Goal: Obtain resource: Obtain resource

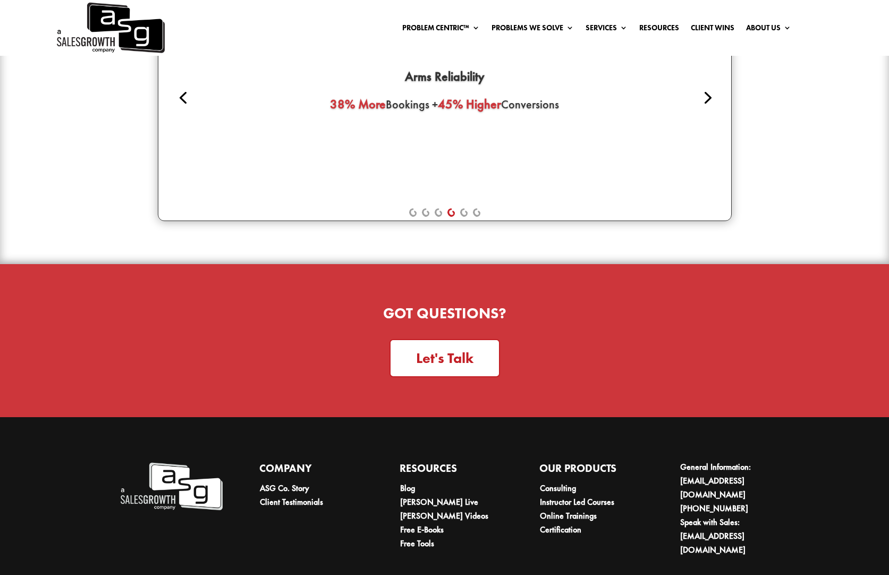
scroll to position [2777, 0]
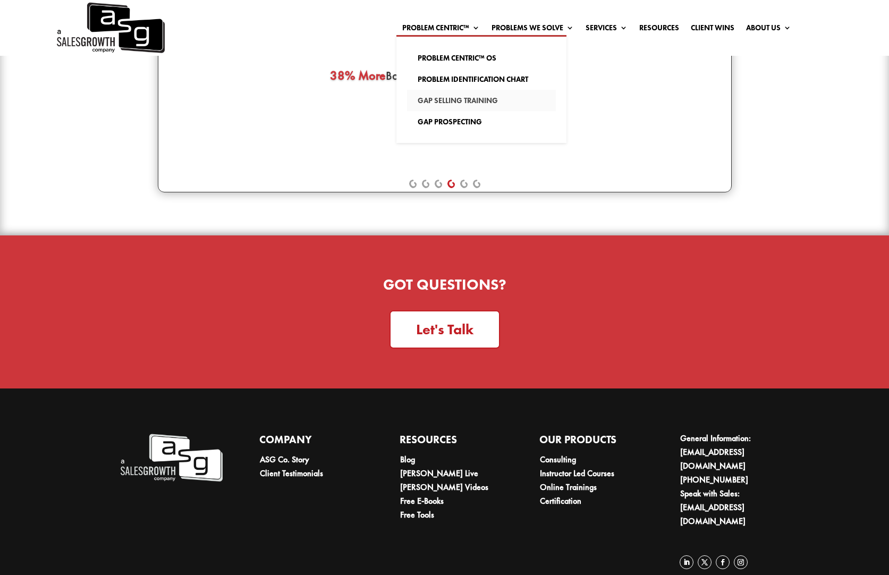
click at [441, 98] on link "Gap Selling Training" at bounding box center [481, 100] width 149 height 21
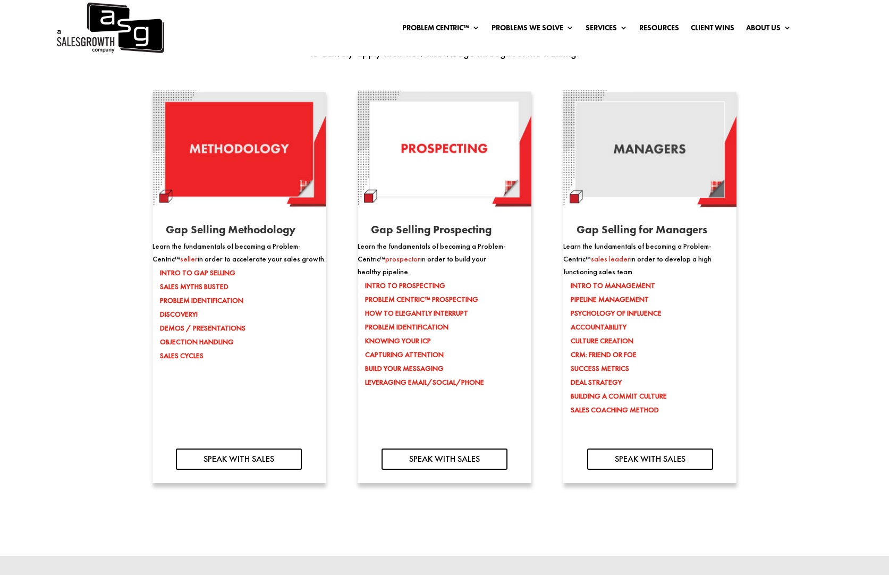
scroll to position [1071, 0]
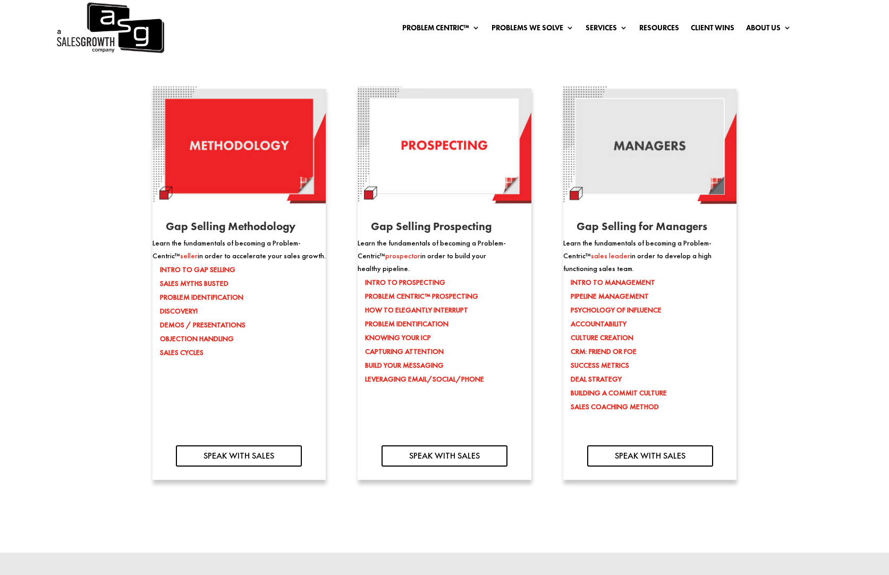
click at [213, 274] on li "INTRO TO GAP SELLING" at bounding box center [243, 270] width 166 height 14
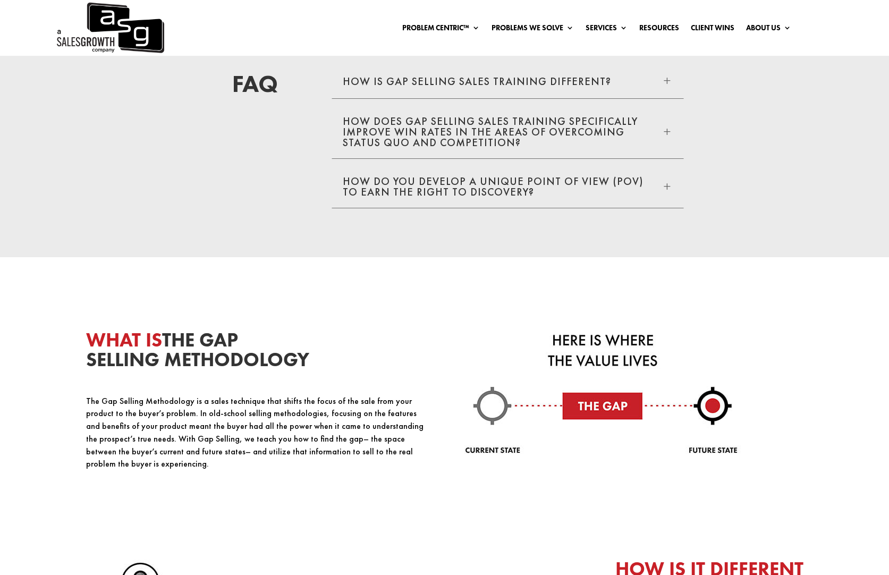
scroll to position [2226, 0]
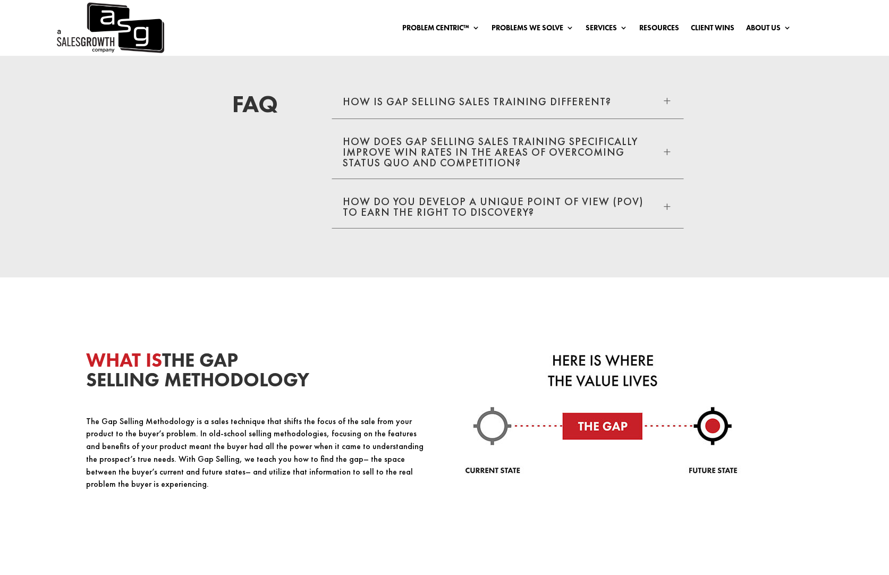
click at [608, 408] on img at bounding box center [603, 415] width 277 height 128
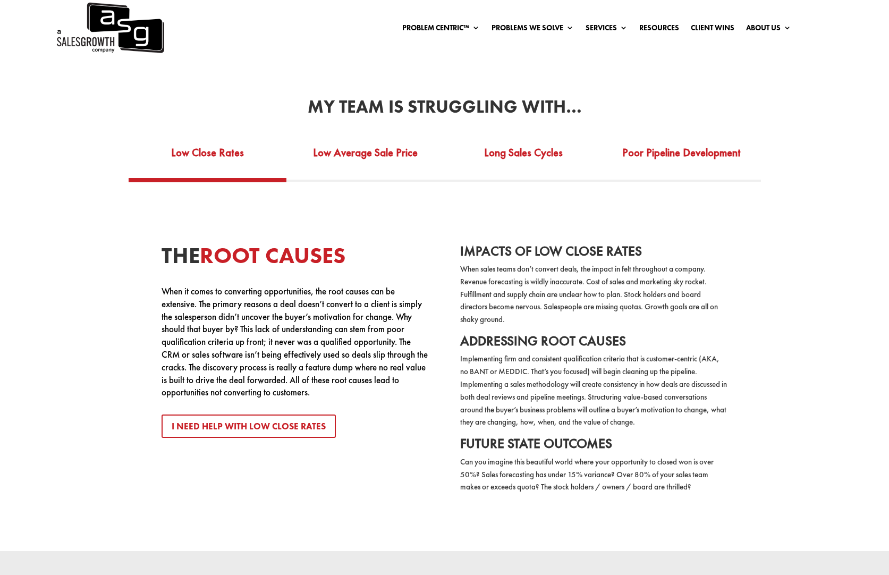
scroll to position [1709, 0]
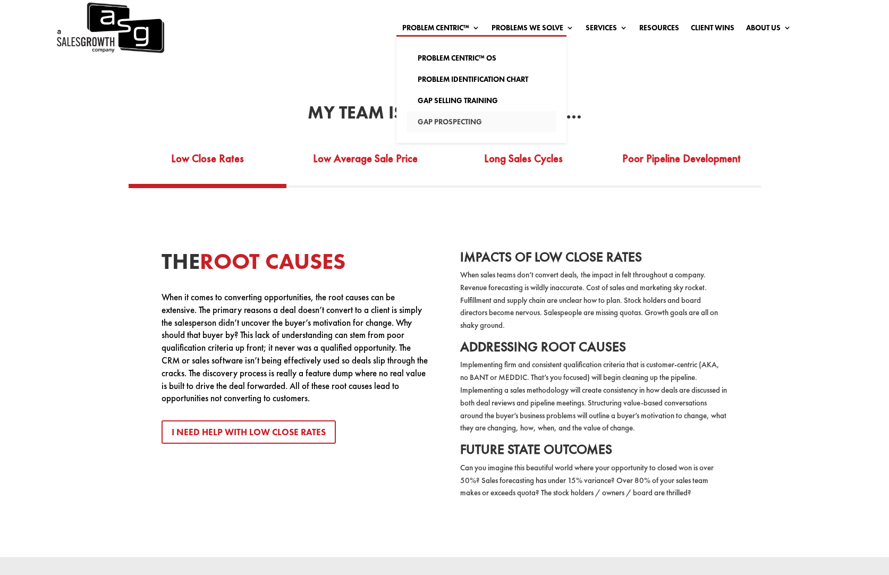
click at [455, 123] on link "Gap Prospecting" at bounding box center [481, 121] width 149 height 21
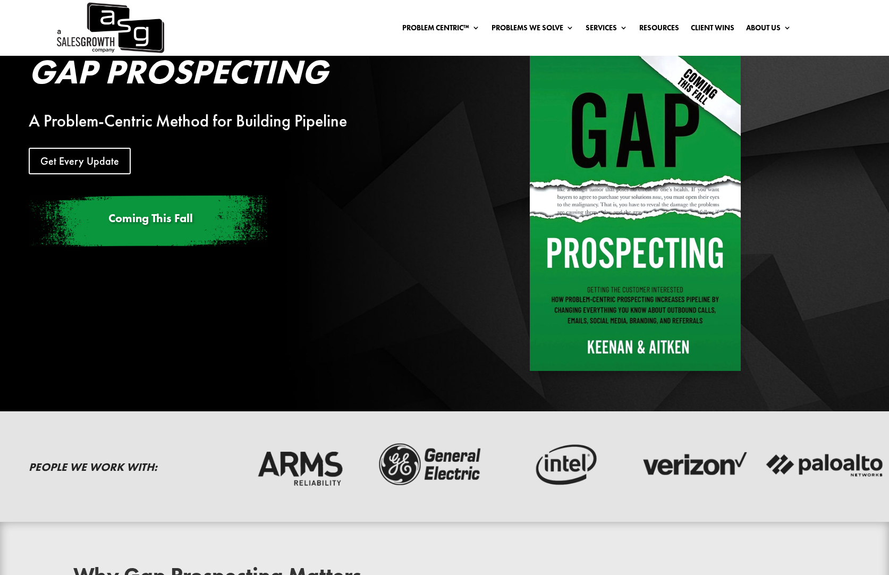
scroll to position [29, 0]
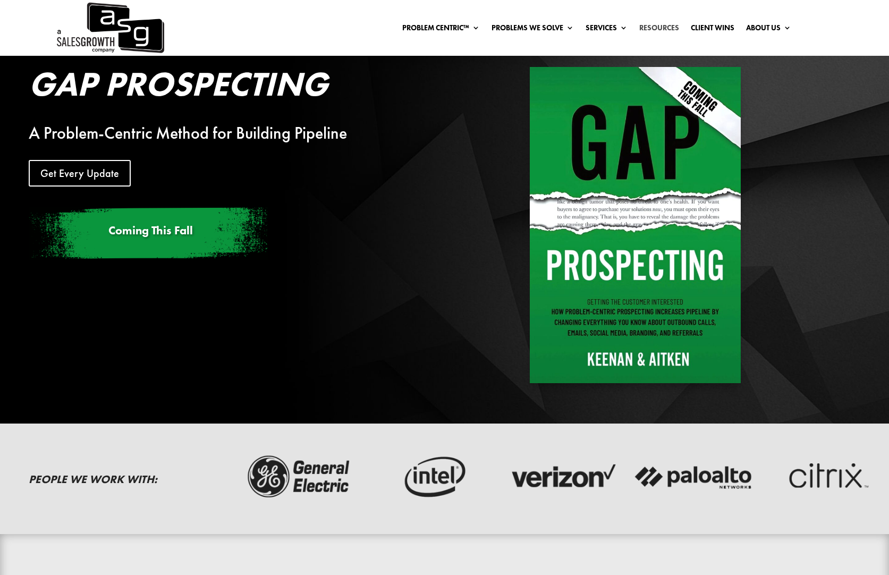
click at [661, 30] on link "Resources" at bounding box center [660, 30] width 40 height 12
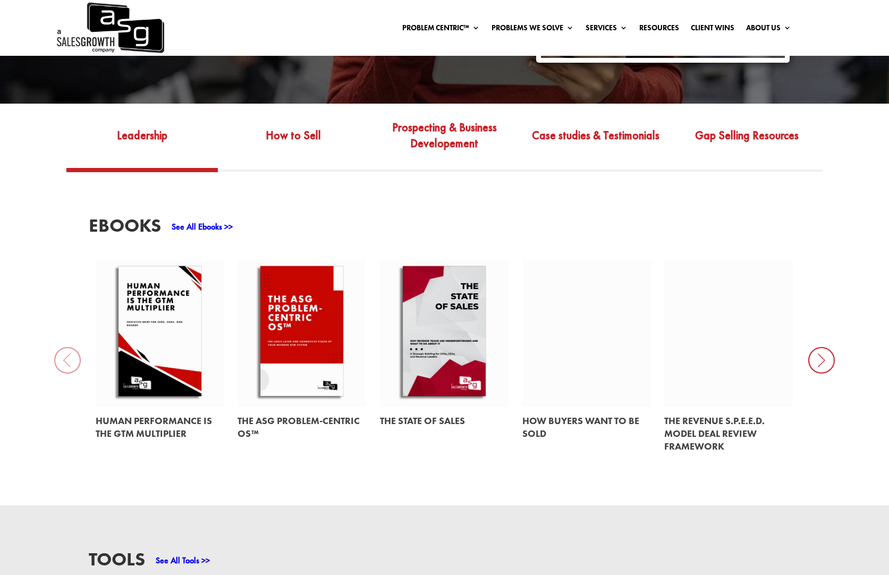
scroll to position [380, 0]
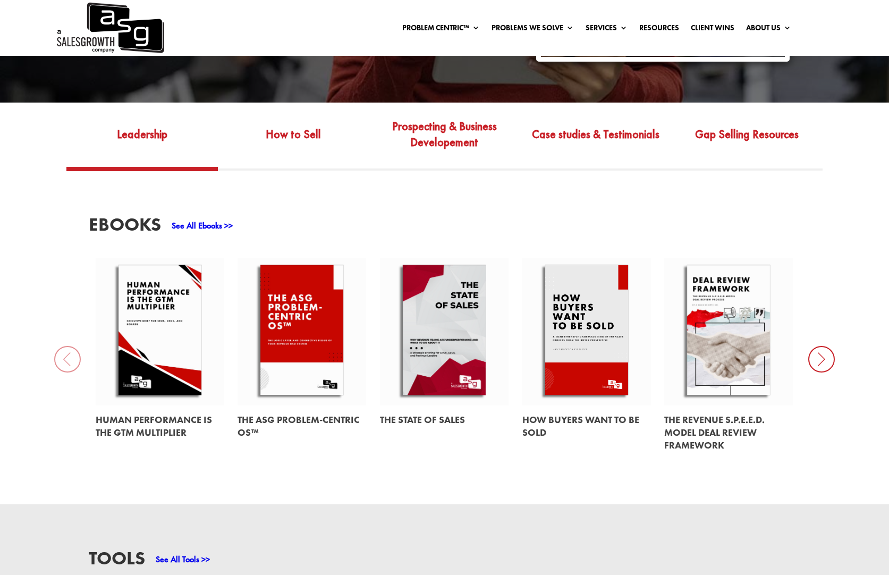
click at [191, 220] on link "See All Ebooks >>" at bounding box center [202, 225] width 61 height 11
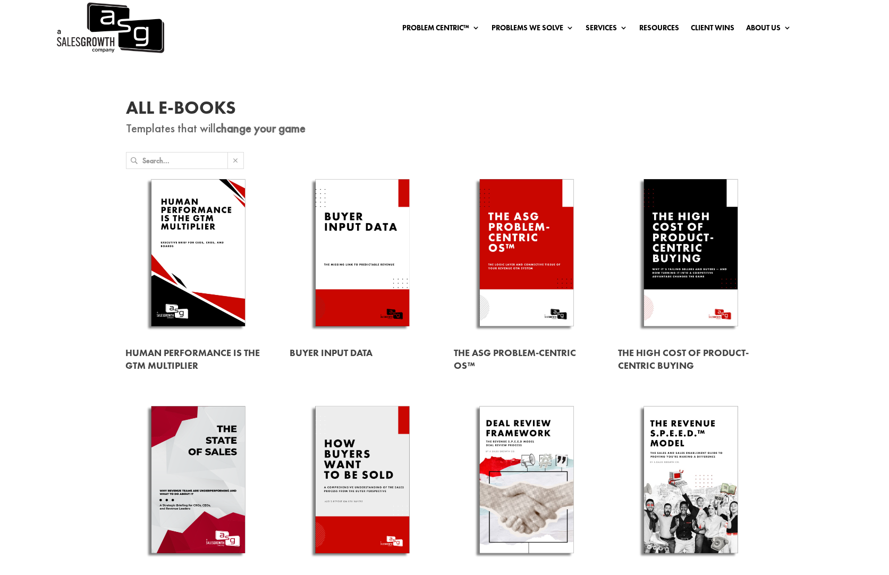
click at [531, 297] on link at bounding box center [527, 255] width 146 height 166
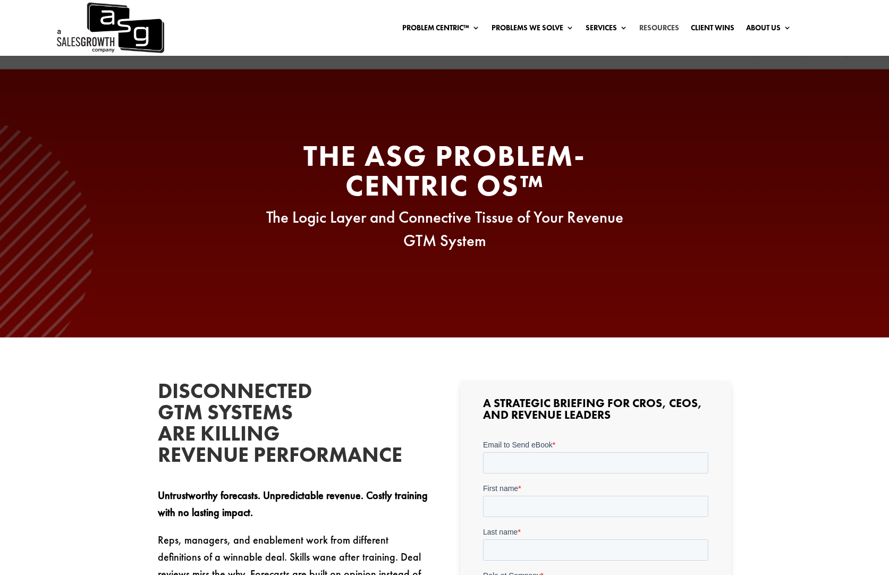
click at [642, 24] on link "Resources" at bounding box center [660, 30] width 40 height 12
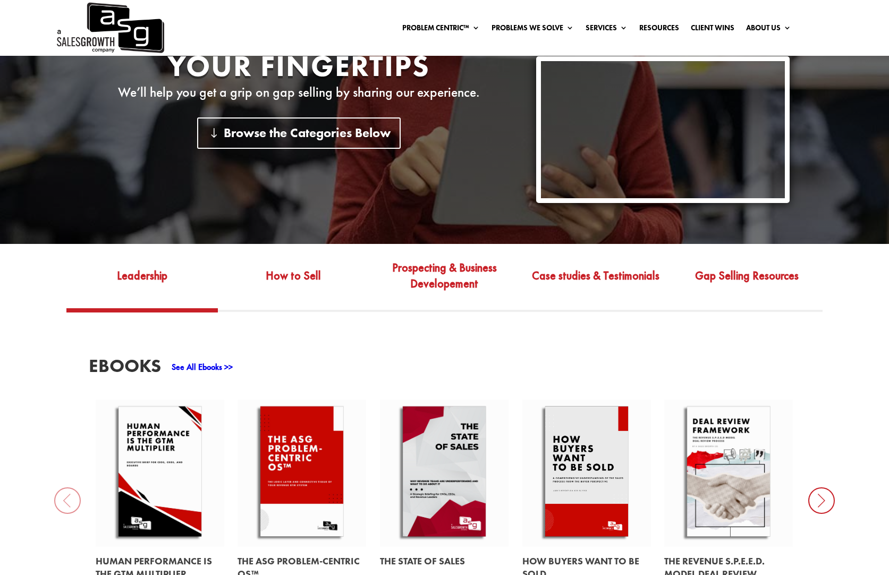
scroll to position [241, 0]
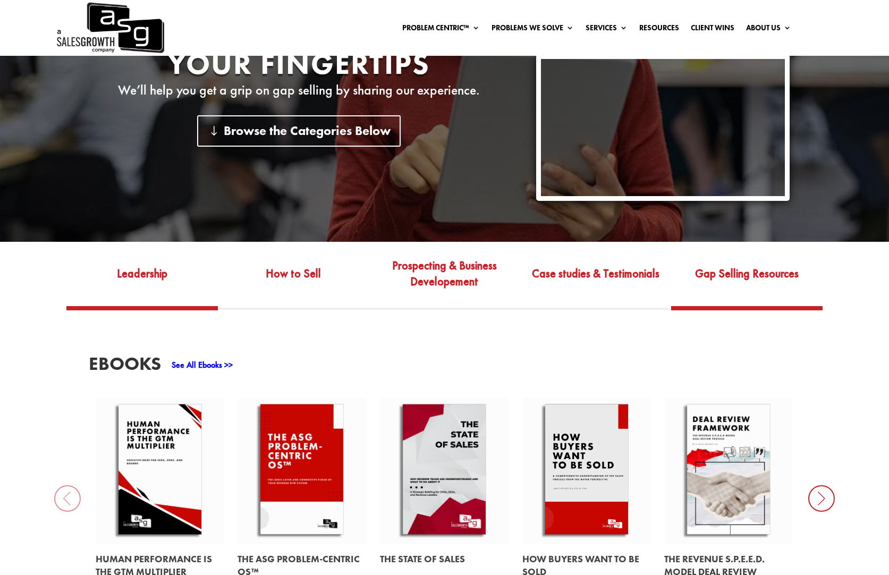
click at [685, 270] on link "Gap Selling Resources" at bounding box center [746, 281] width 151 height 50
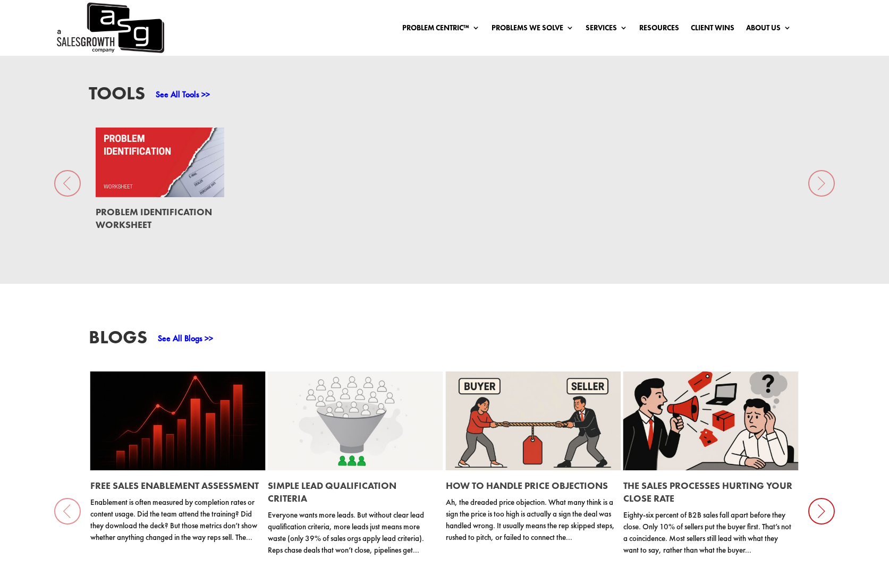
scroll to position [833, 0]
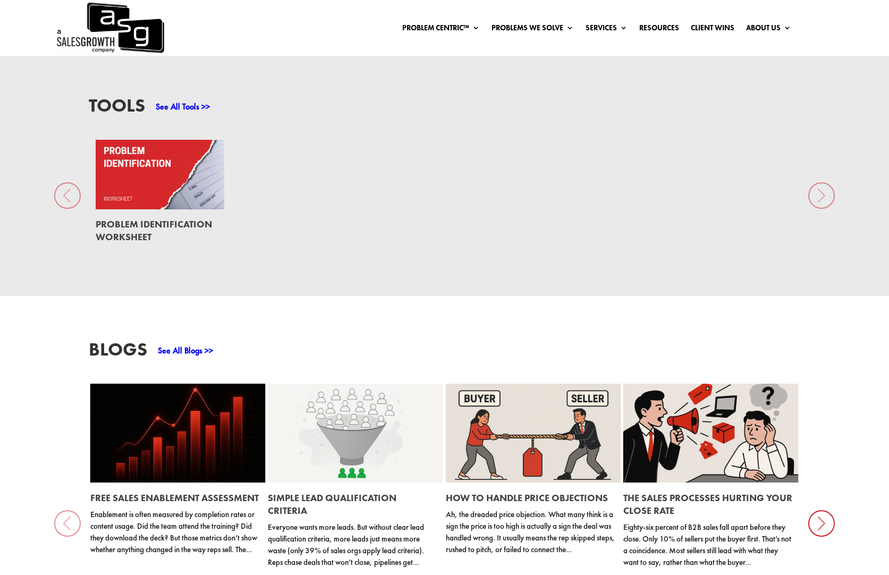
click at [133, 166] on link at bounding box center [160, 175] width 129 height 70
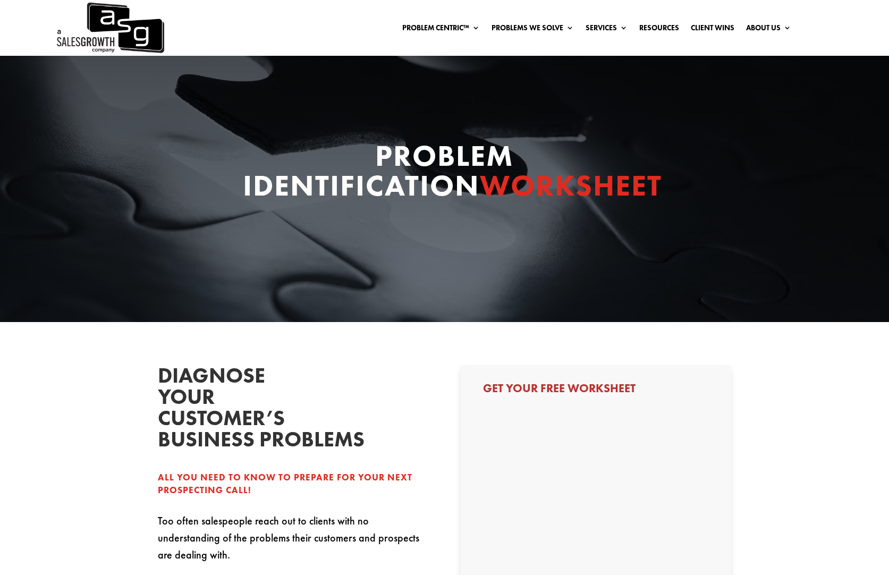
select select "C-Level (CRO, CSO, etc)"
select select "1-9"
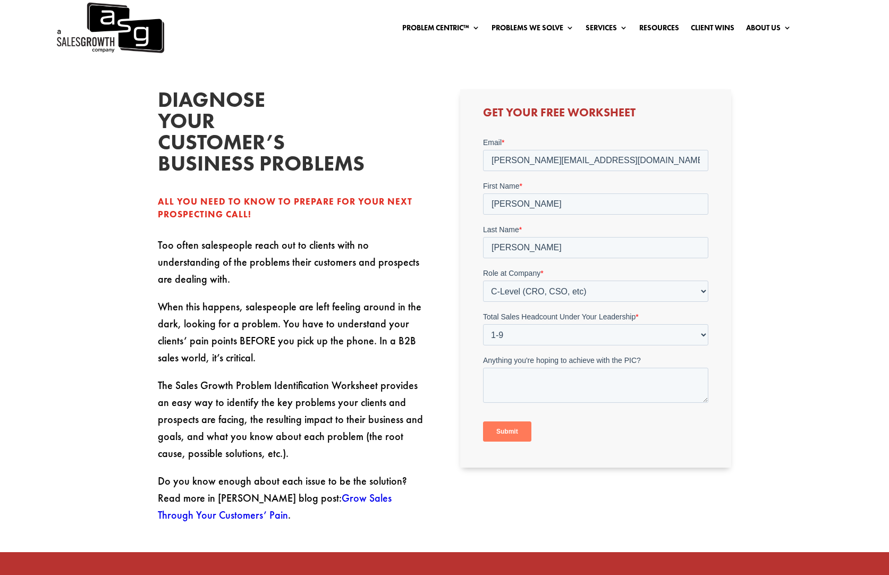
scroll to position [269, 0]
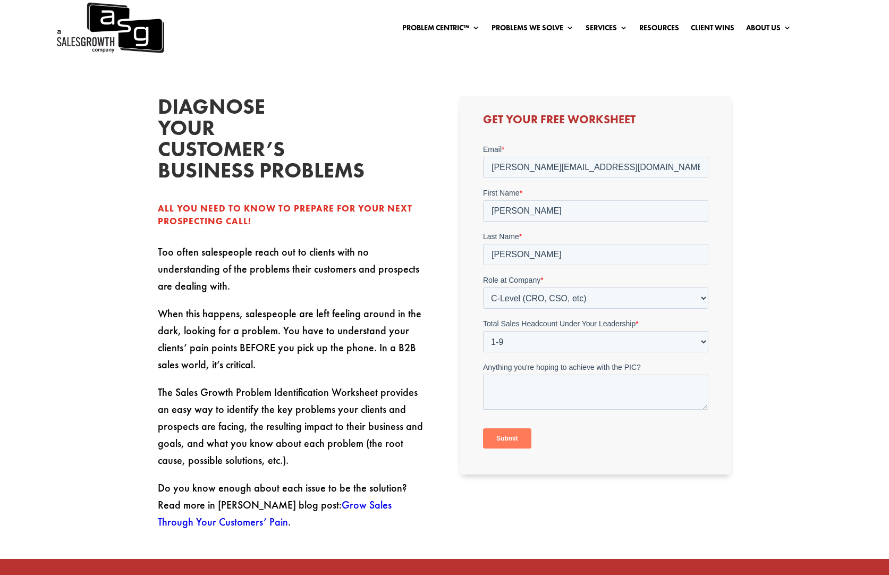
click at [509, 431] on input "Submit" at bounding box center [507, 438] width 48 height 20
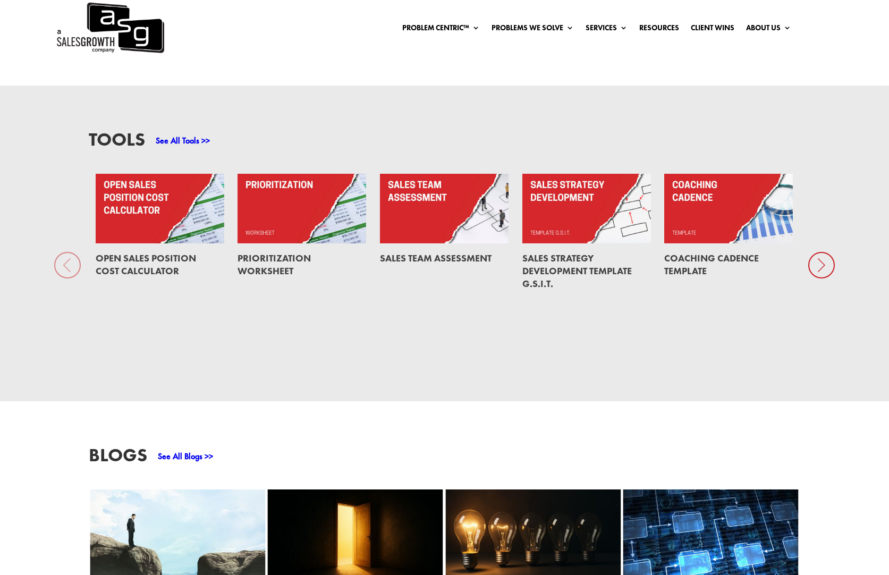
scroll to position [833, 0]
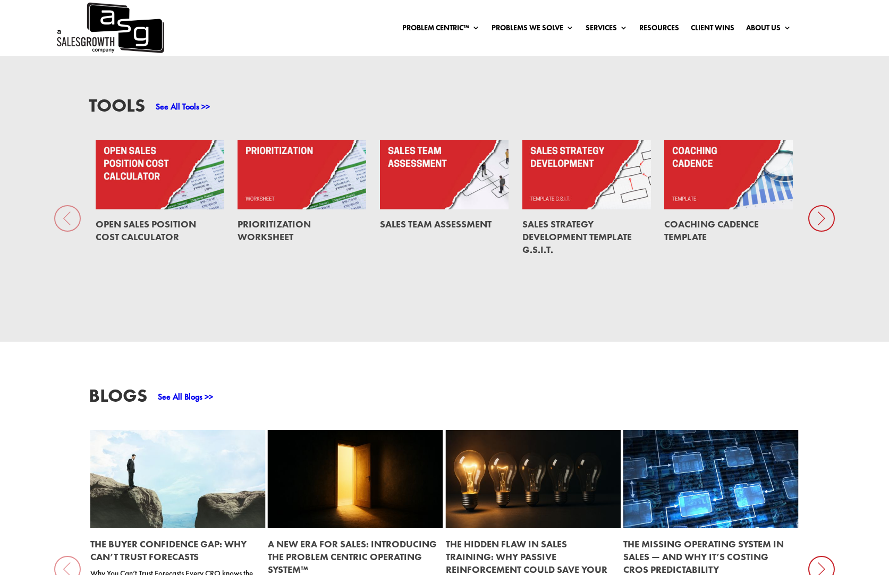
click at [486, 504] on link at bounding box center [533, 479] width 175 height 98
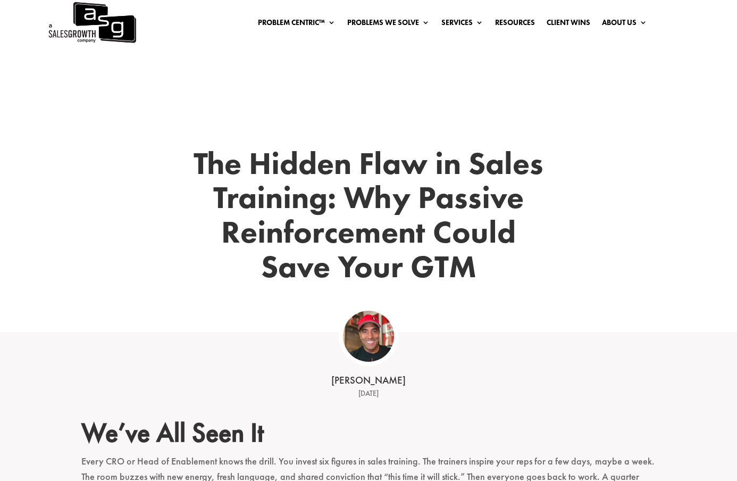
click at [333, 162] on h1 "The Hidden Flaw in Sales Training: Why Passive Reinforcement Could Save Your GTM" at bounding box center [368, 217] width 351 height 143
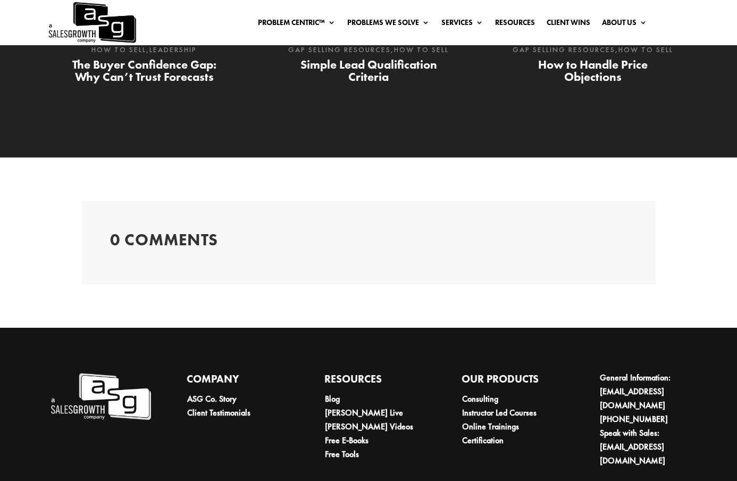
scroll to position [2291, 0]
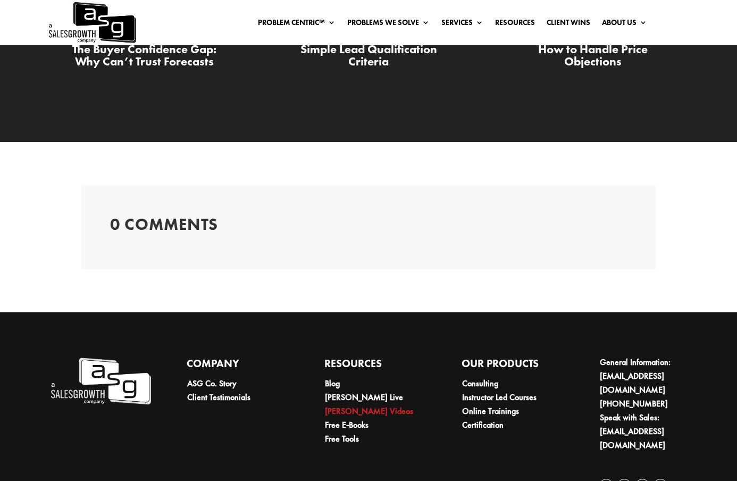
click at [345, 405] on link "[PERSON_NAME] Videos" at bounding box center [369, 410] width 88 height 11
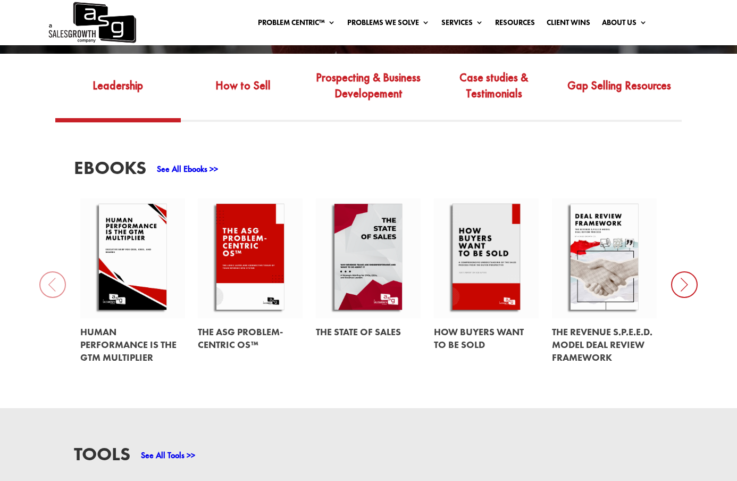
scroll to position [361, 0]
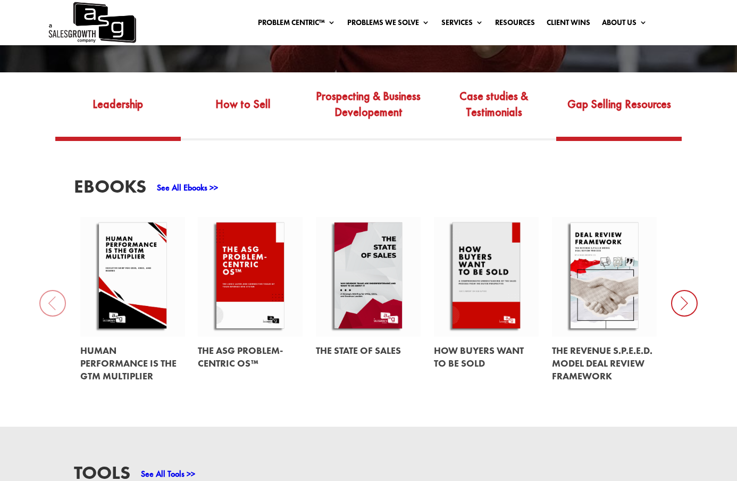
click at [577, 109] on link "Gap Selling Resources" at bounding box center [618, 112] width 125 height 50
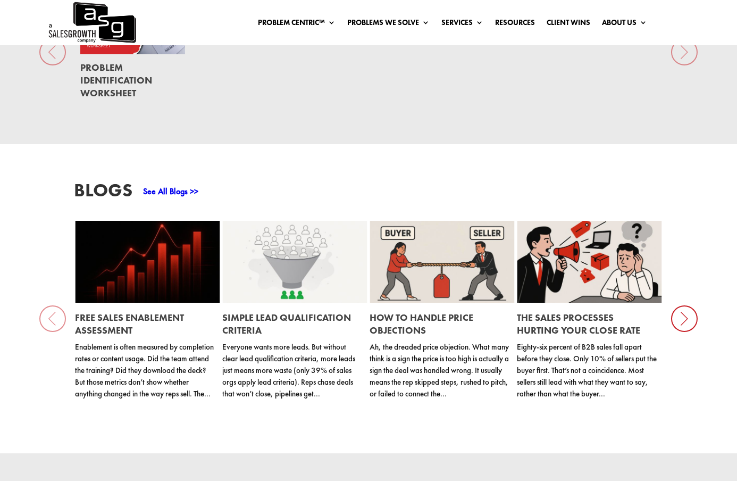
scroll to position [866, 0]
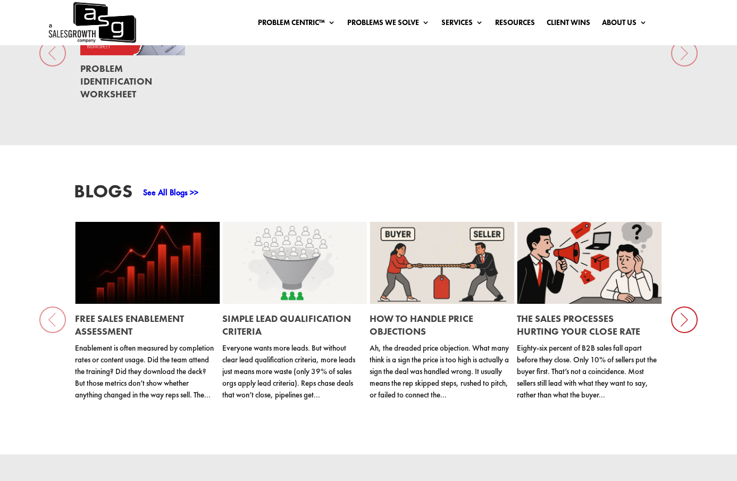
click at [159, 187] on link "See All Blogs >>" at bounding box center [170, 192] width 55 height 11
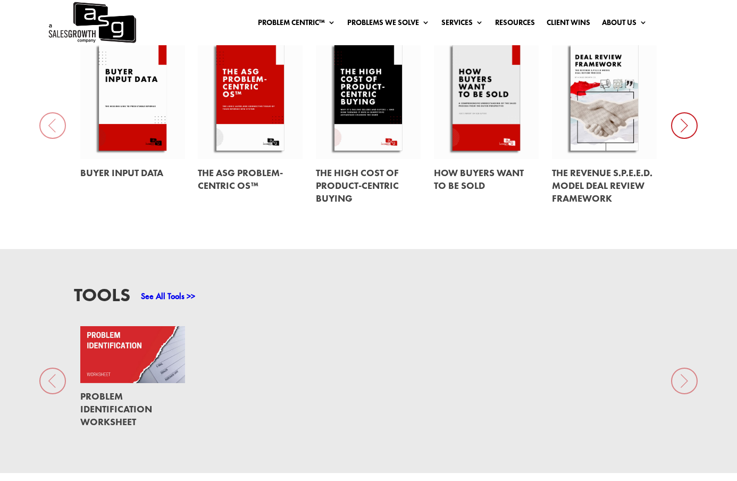
scroll to position [520, 0]
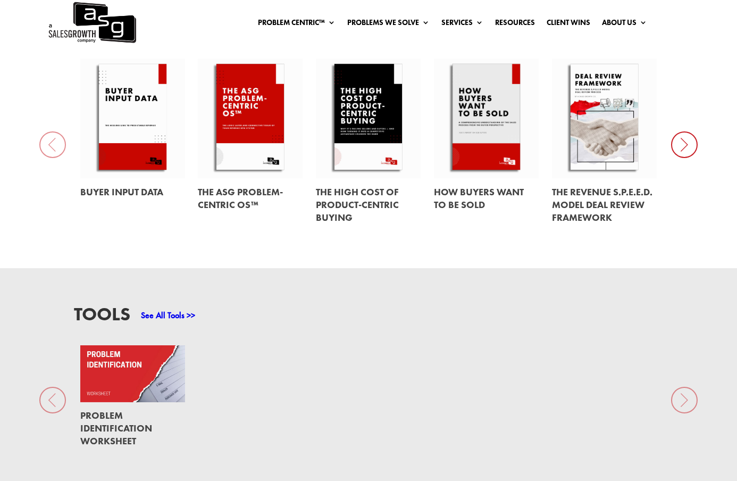
click at [168, 309] on link "See All Tools >>" at bounding box center [168, 314] width 54 height 11
click at [527, 20] on link "Resources" at bounding box center [515, 25] width 40 height 12
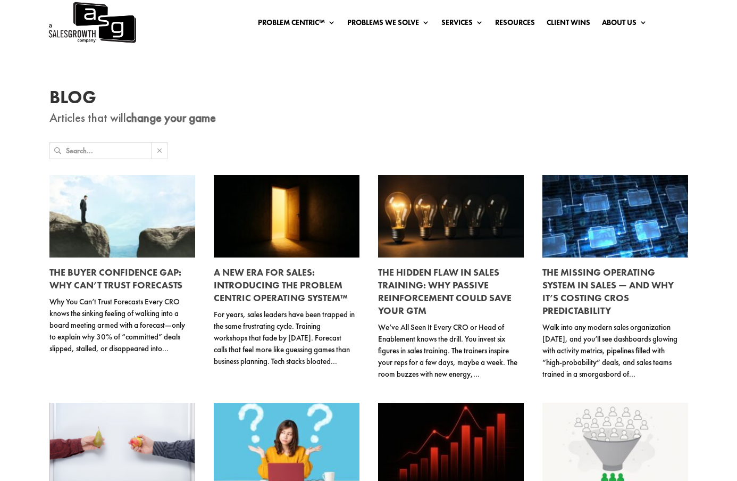
click at [114, 154] on input "text" at bounding box center [108, 150] width 85 height 16
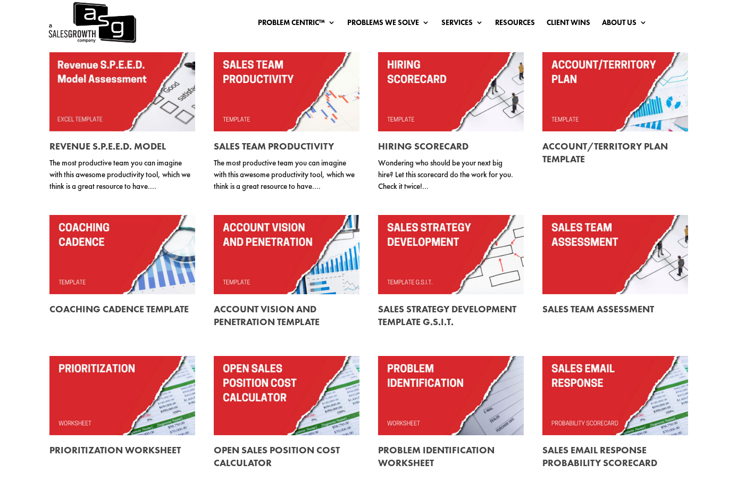
scroll to position [136, 0]
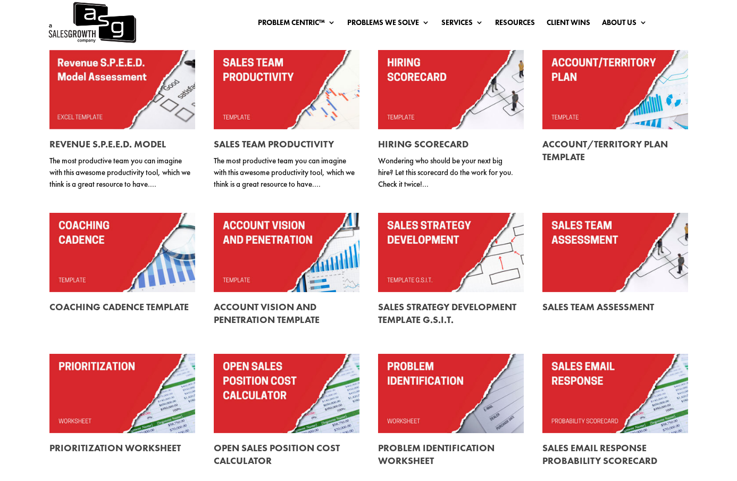
click at [457, 403] on link at bounding box center [451, 393] width 146 height 79
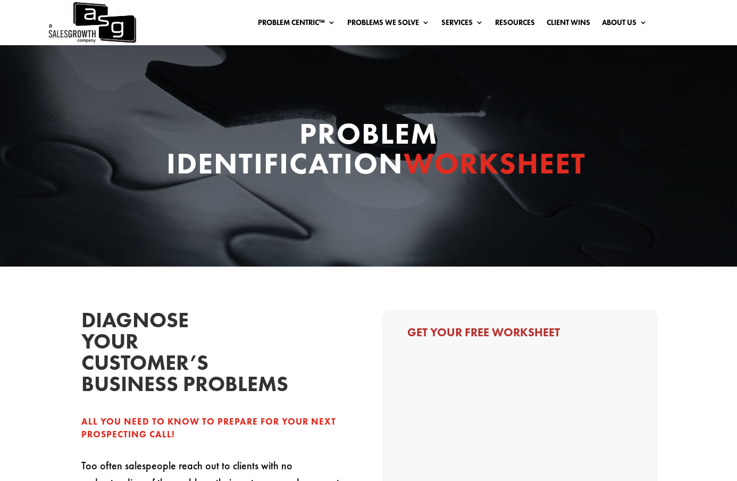
select select "C-Level (CRO, CSO, etc)"
select select "1-9"
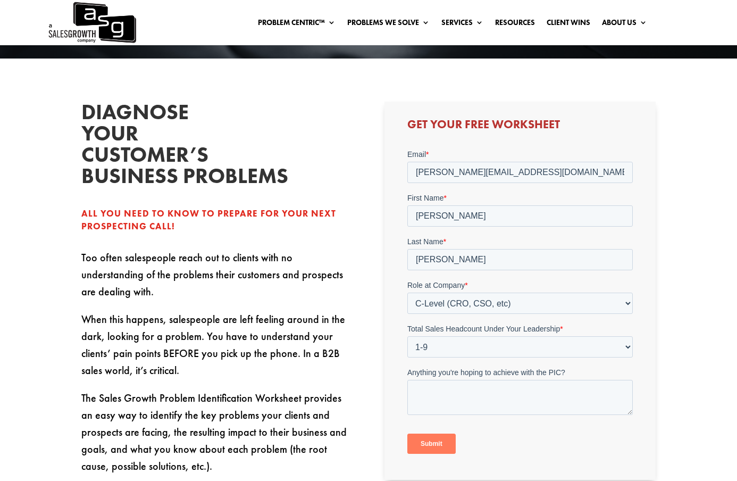
scroll to position [201, 0]
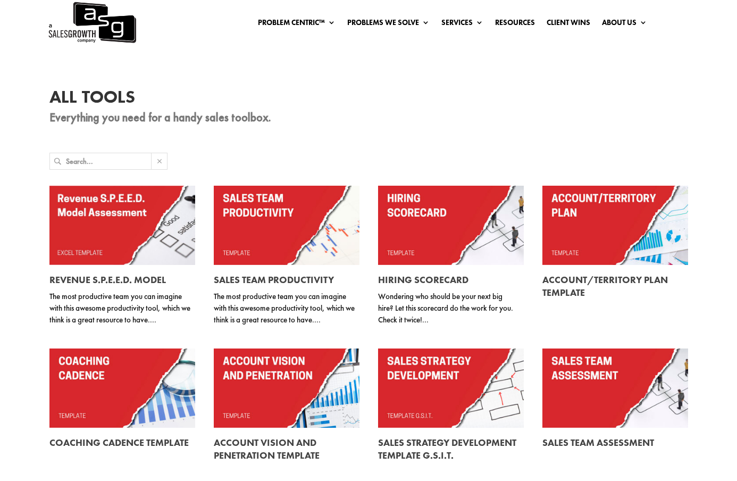
scroll to position [136, 0]
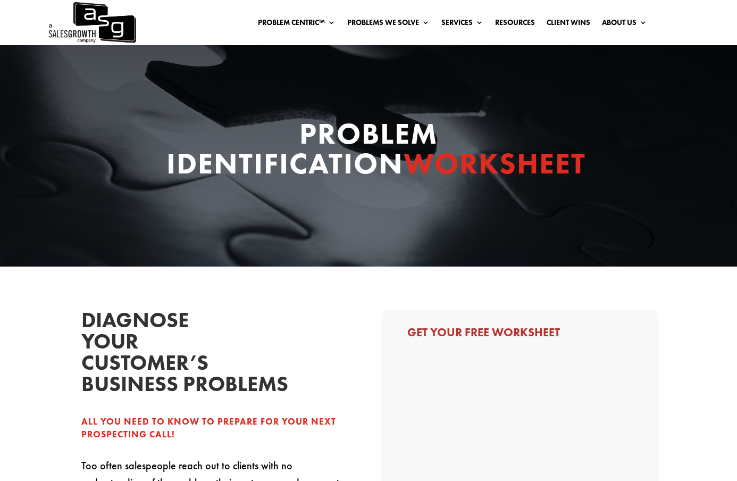
scroll to position [201, 0]
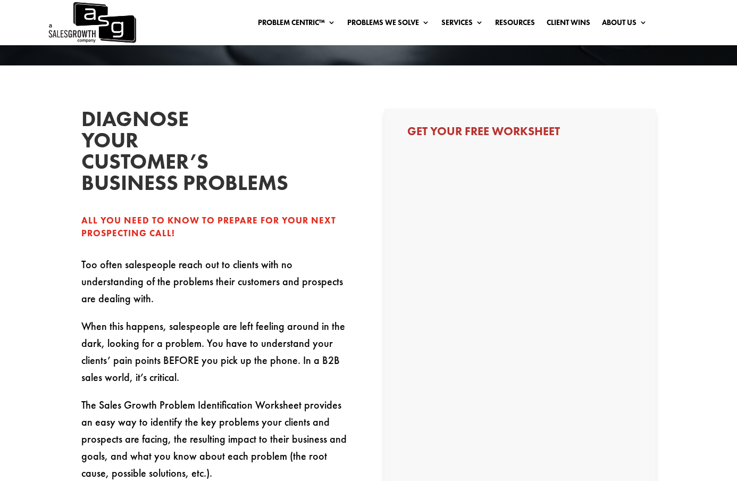
select select "C-Level (CRO, CSO, etc)"
select select "1-9"
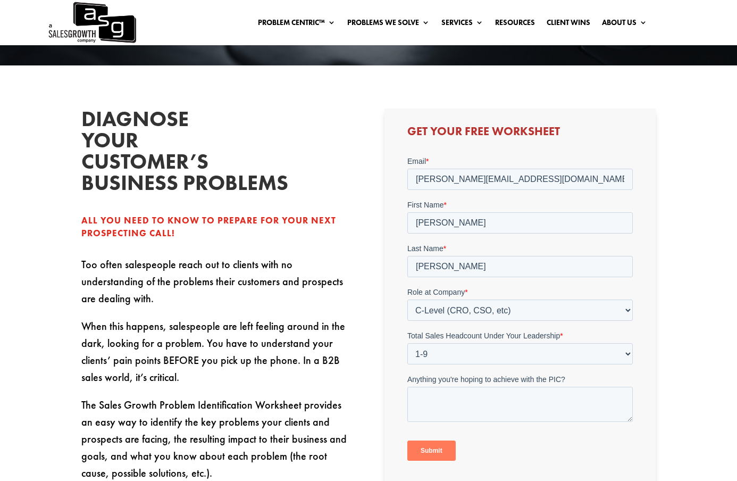
scroll to position [220, 0]
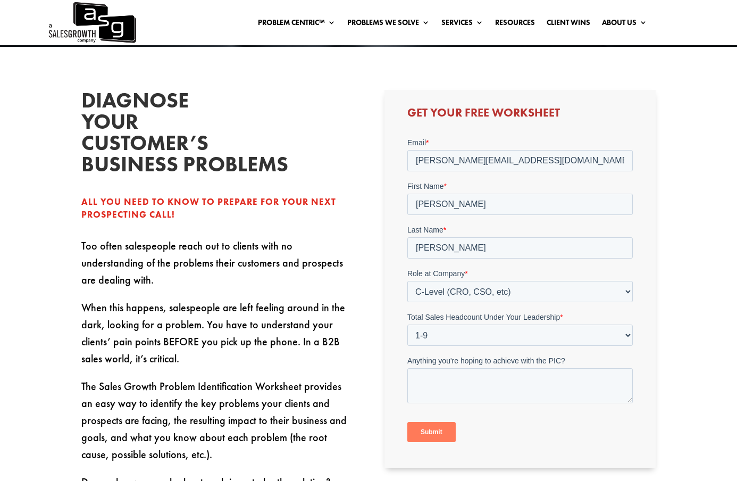
click at [430, 431] on input "Submit" at bounding box center [431, 431] width 48 height 20
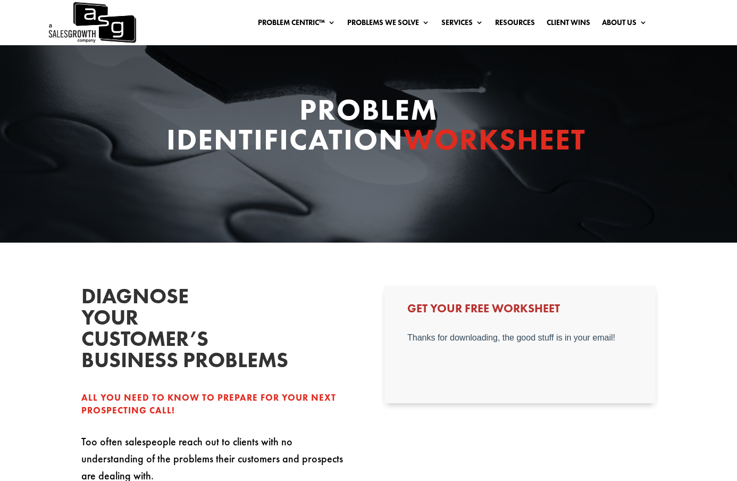
scroll to position [0, 0]
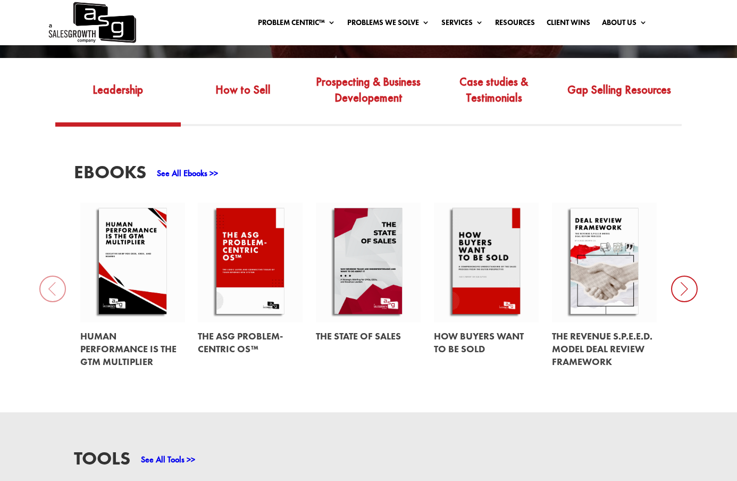
scroll to position [376, 0]
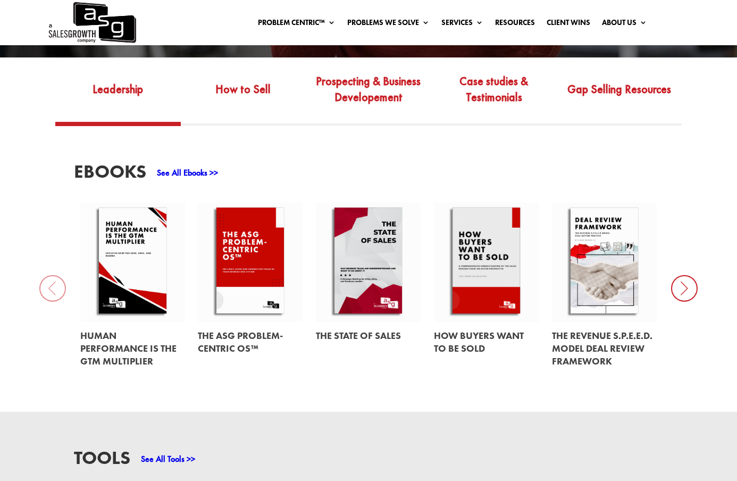
click at [187, 381] on div "EBooks See All Ebooks >> Human Performance Is the GTM Multiplier The ASG Proble…" at bounding box center [368, 268] width 737 height 286
click at [688, 275] on icon at bounding box center [684, 288] width 27 height 27
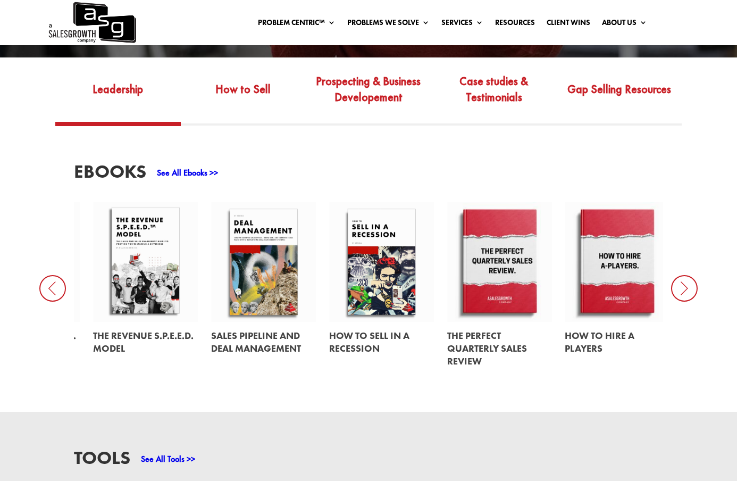
click at [688, 275] on icon at bounding box center [684, 288] width 27 height 27
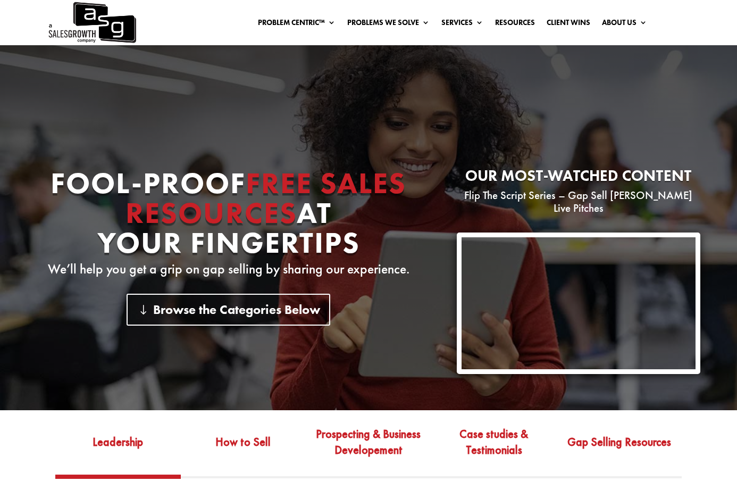
scroll to position [0, 0]
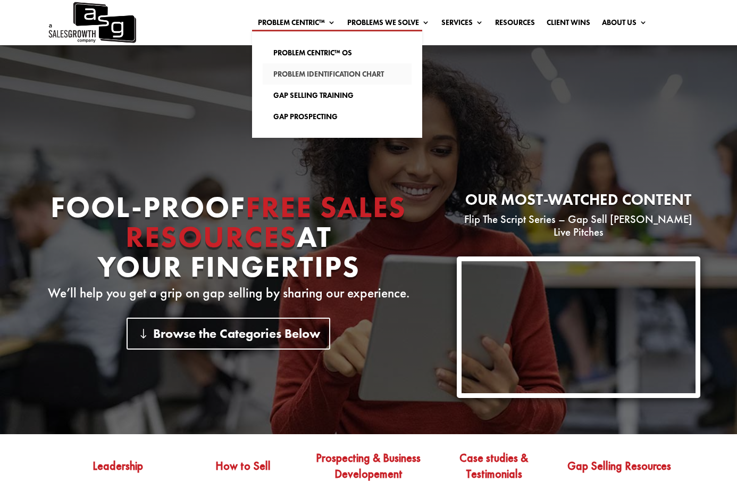
click at [304, 65] on link "Problem Identification Chart" at bounding box center [337, 73] width 149 height 21
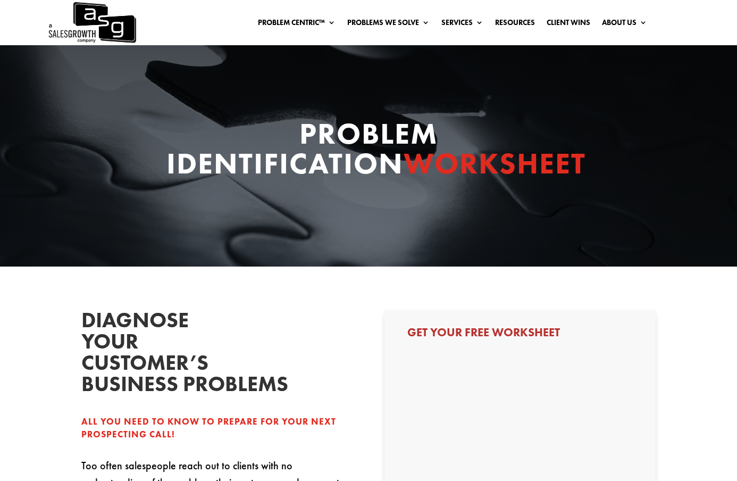
select select "C-Level (CRO, CSO, etc)"
select select "1-9"
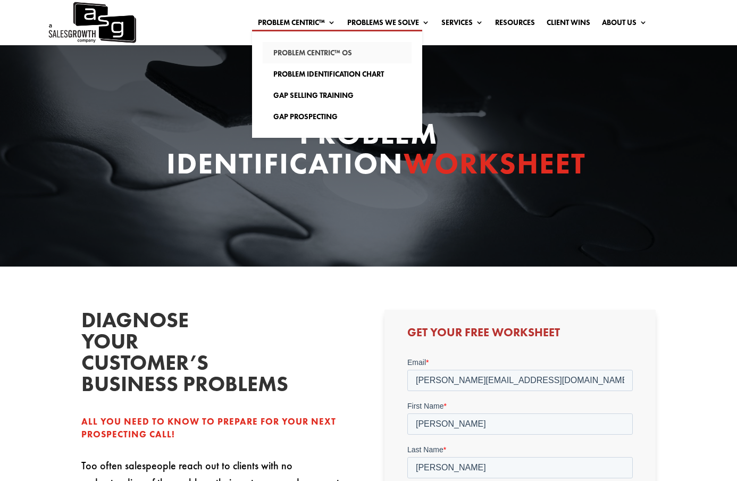
click at [296, 51] on link "Problem Centric™ OS" at bounding box center [337, 52] width 149 height 21
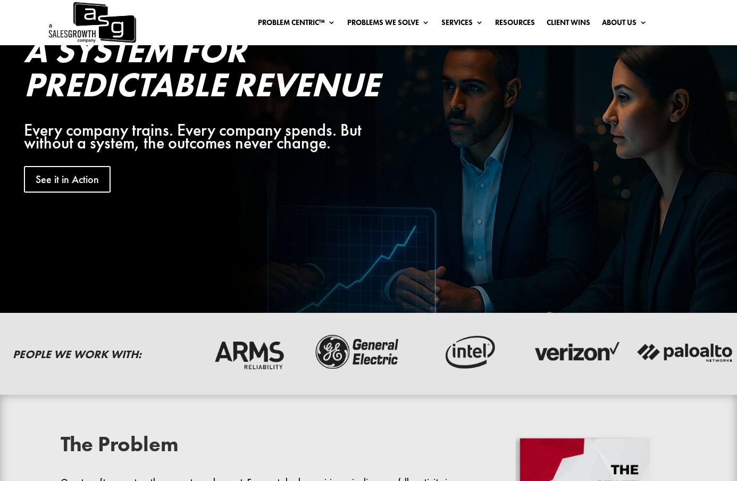
scroll to position [64, 0]
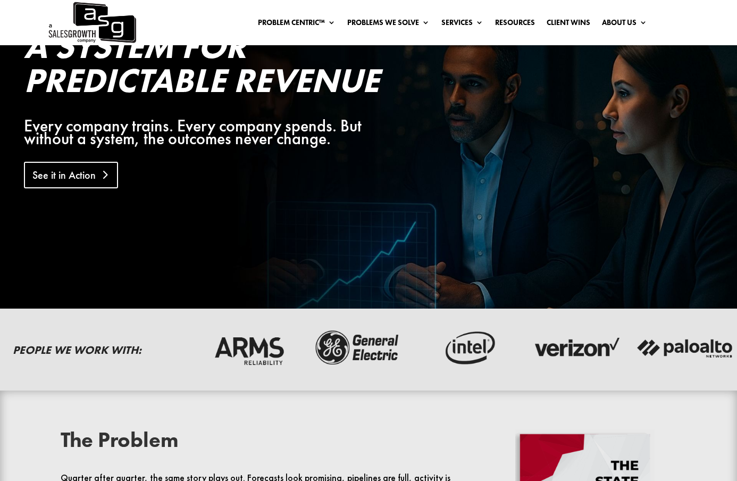
click at [82, 183] on link "See it in Action" at bounding box center [71, 175] width 94 height 27
